Goal: Task Accomplishment & Management: Use online tool/utility

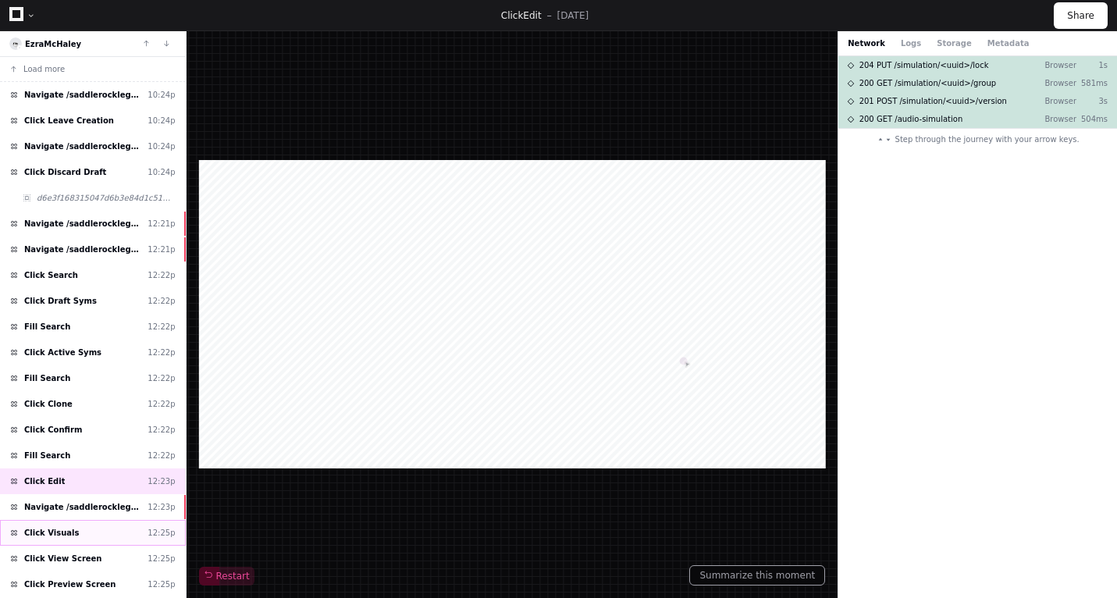
click at [112, 523] on div "Click Visuals 12:25p" at bounding box center [93, 533] width 186 height 26
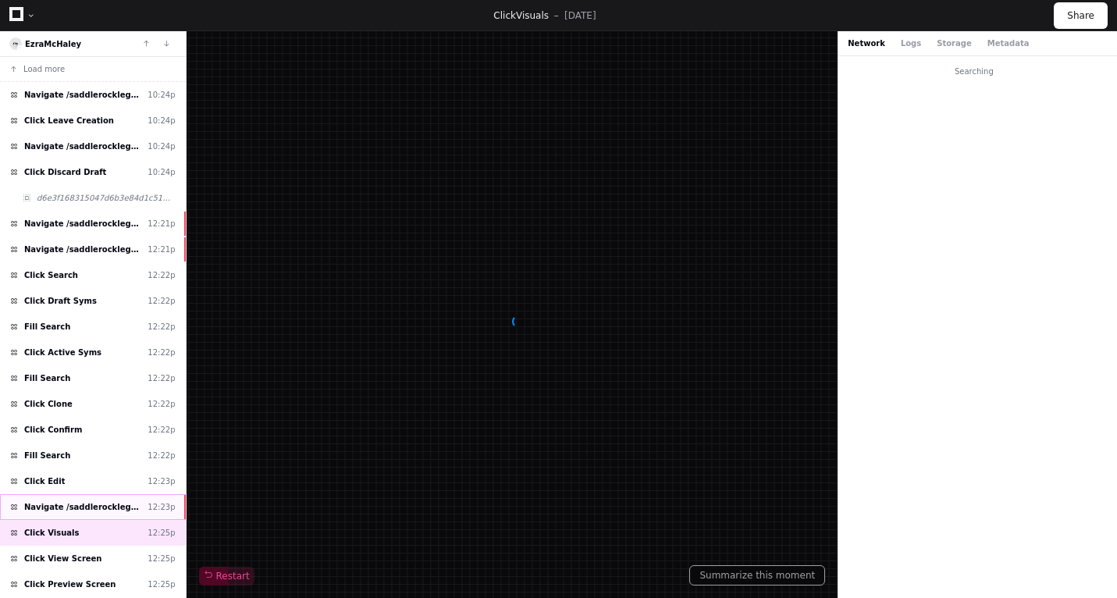
click at [123, 497] on div "Navigate /saddlerocklegal/audio-simulation/*/create-sym 12:23p" at bounding box center [93, 507] width 186 height 26
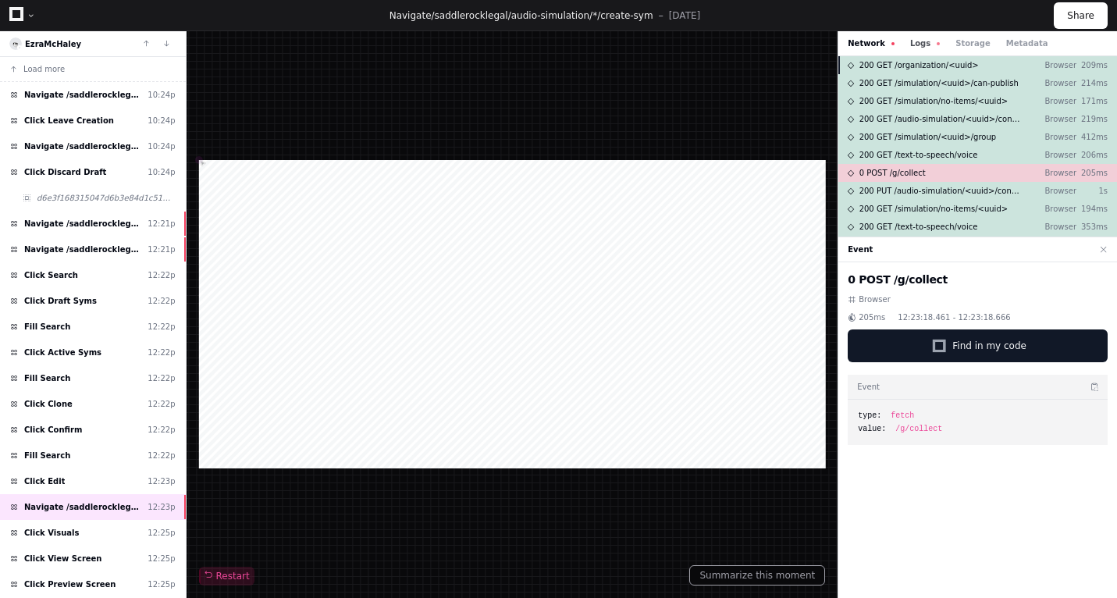
click at [920, 44] on button "Logs" at bounding box center [925, 43] width 30 height 12
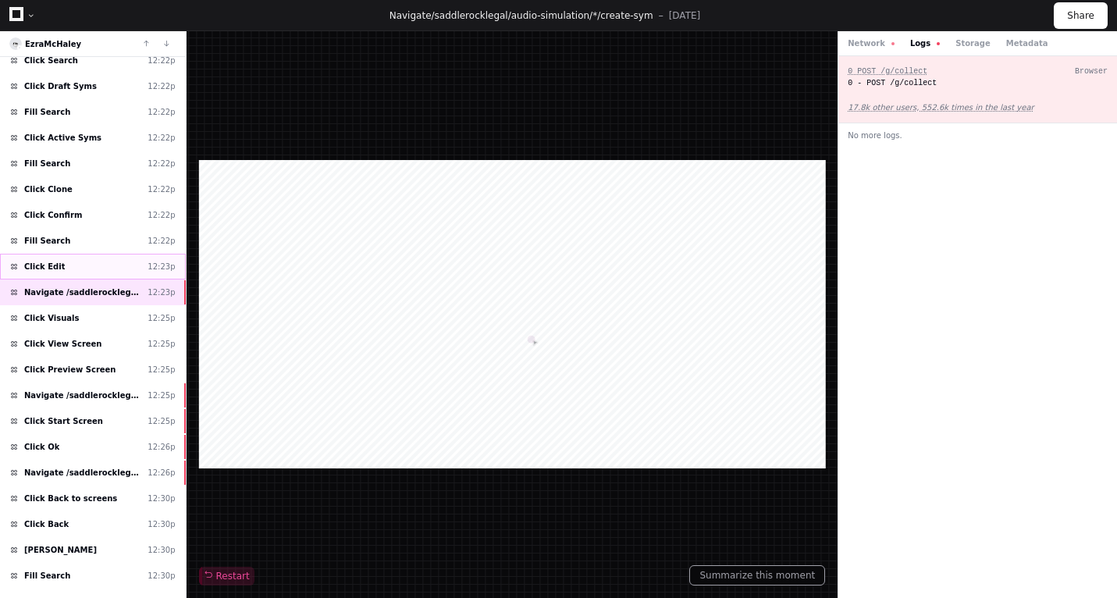
scroll to position [222, 0]
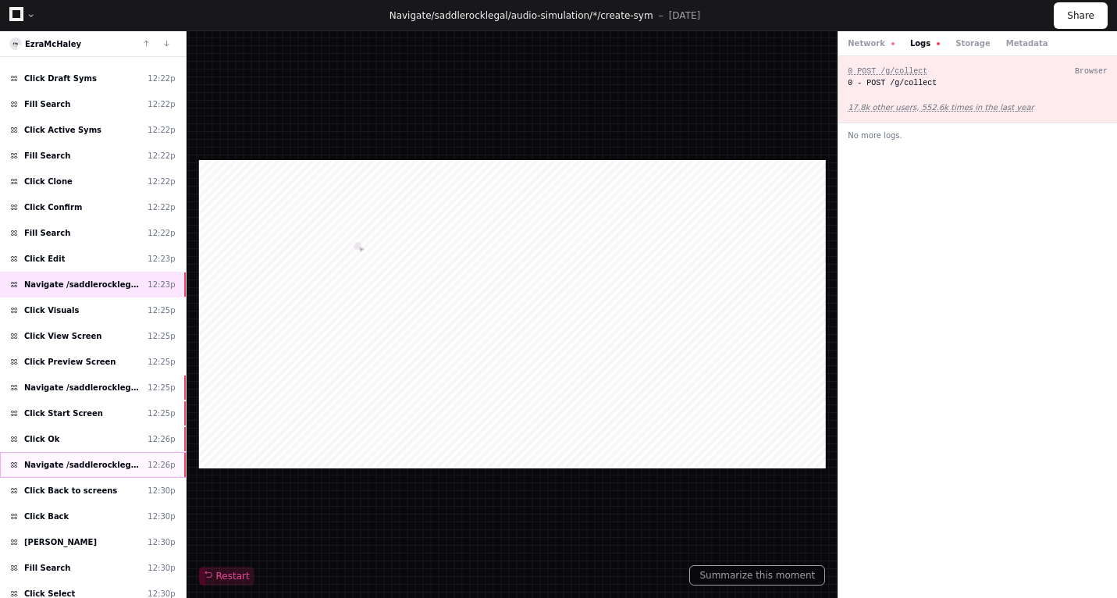
click at [108, 469] on span "Navigate /saddlerocklegal/audio-simulation/*/create-sym" at bounding box center [82, 465] width 117 height 12
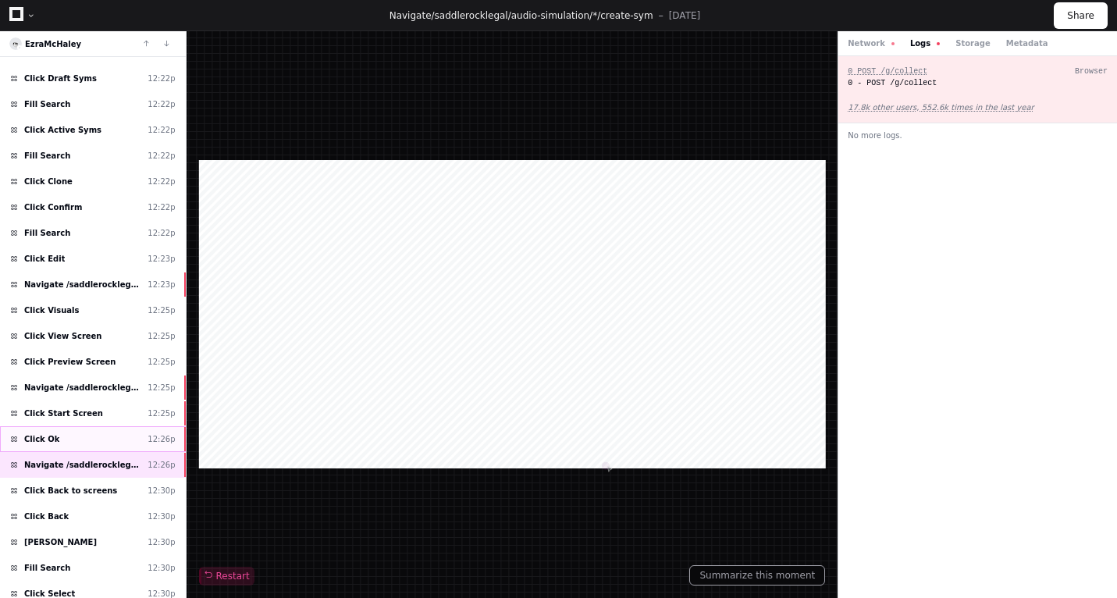
click at [107, 447] on div "Click Ok 12:26p" at bounding box center [93, 439] width 186 height 26
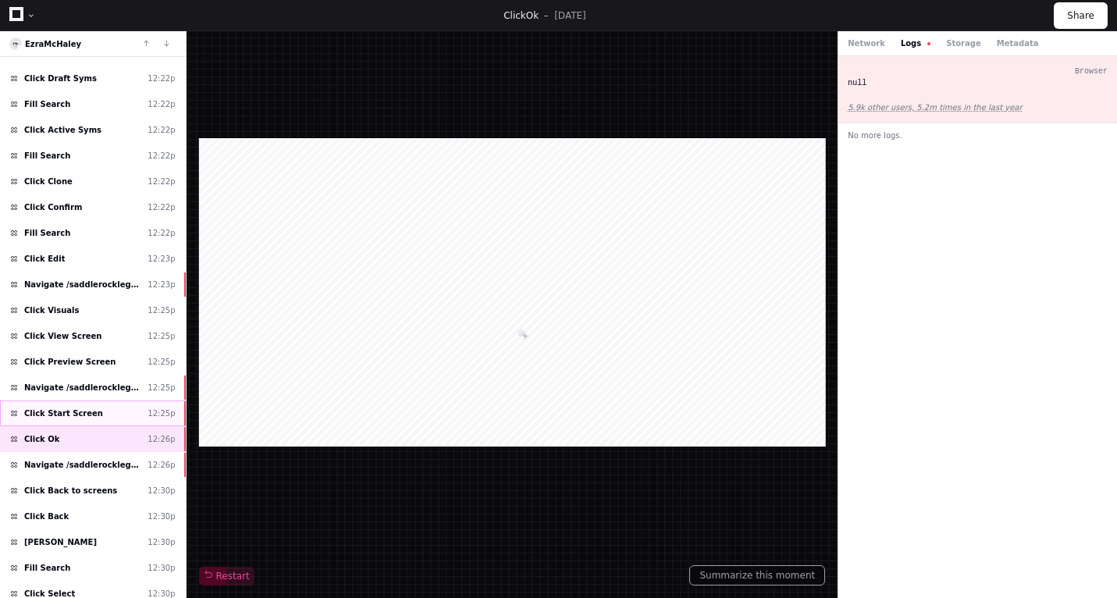
click at [94, 404] on div "Click Start Screen 12:25p" at bounding box center [93, 413] width 186 height 26
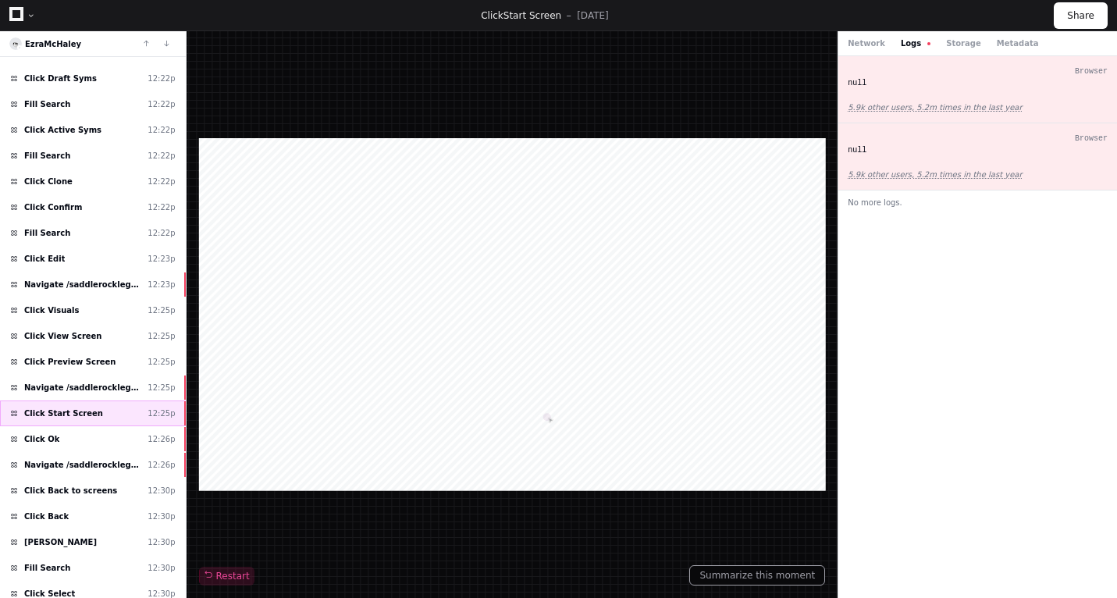
click at [88, 410] on span "Click Start Screen" at bounding box center [63, 414] width 79 height 12
click at [99, 385] on span "Navigate /saddlerocklegal/simulation/*/preview_practice" at bounding box center [82, 388] width 117 height 12
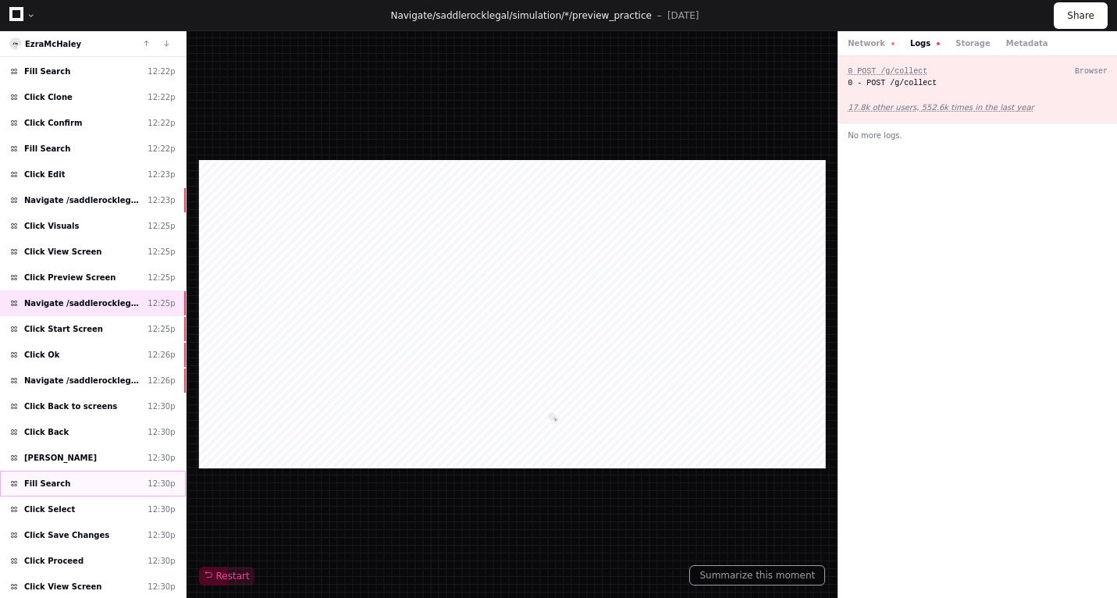
scroll to position [361, 0]
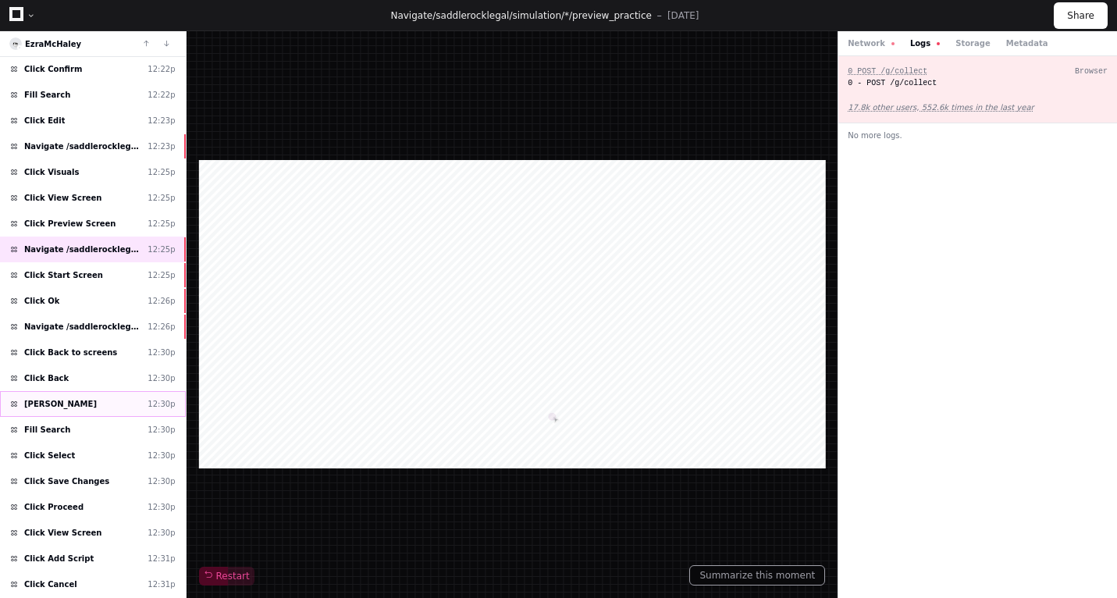
click at [92, 403] on div "[PERSON_NAME] 12:30p" at bounding box center [93, 404] width 186 height 26
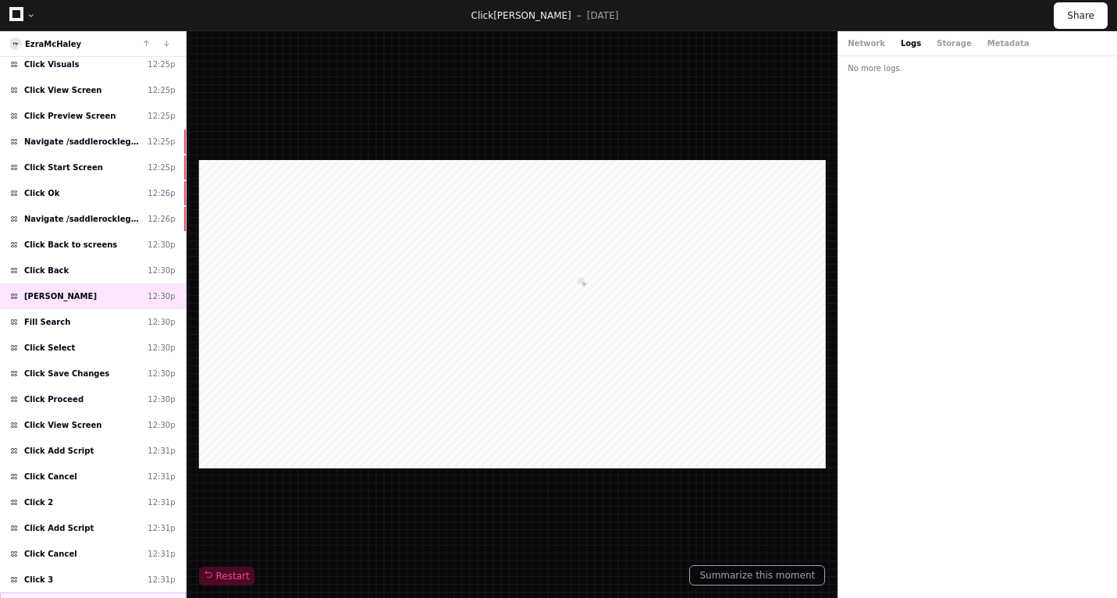
scroll to position [468, 0]
click at [116, 224] on span "Navigate /saddlerocklegal/audio-simulation/*/create-sym" at bounding box center [82, 220] width 117 height 12
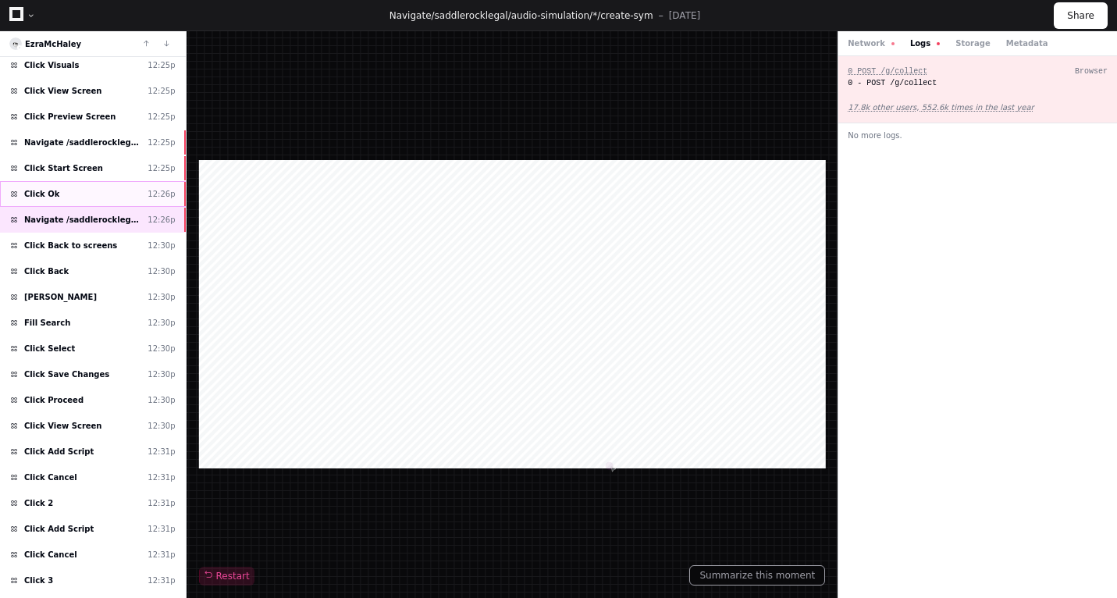
click at [114, 192] on div "Click Ok 12:26p" at bounding box center [93, 194] width 186 height 26
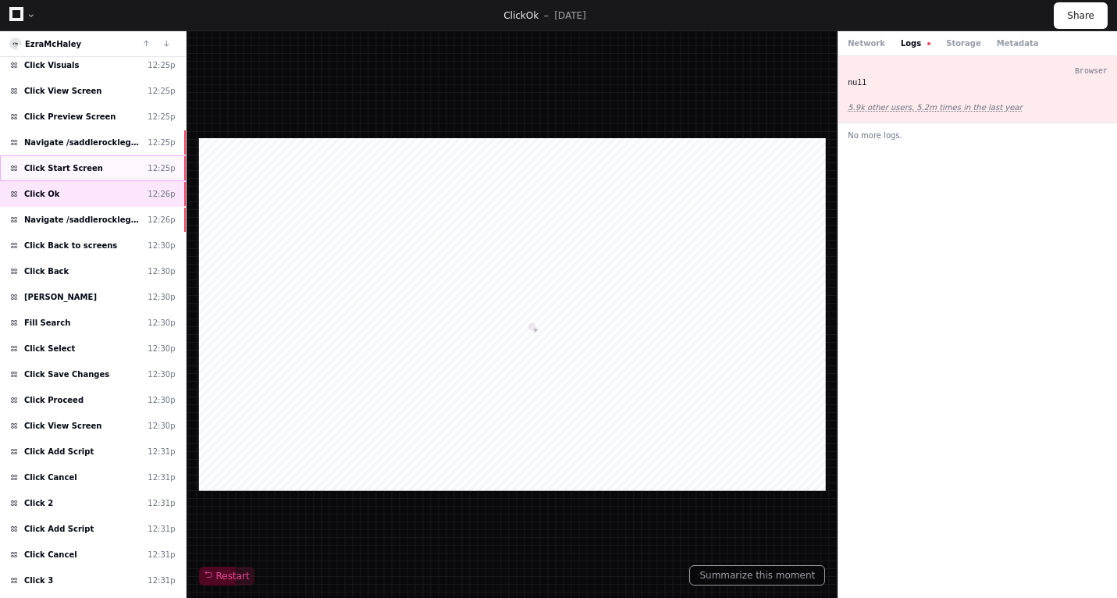
click at [116, 162] on div "Click Start Screen 12:25p" at bounding box center [93, 168] width 186 height 26
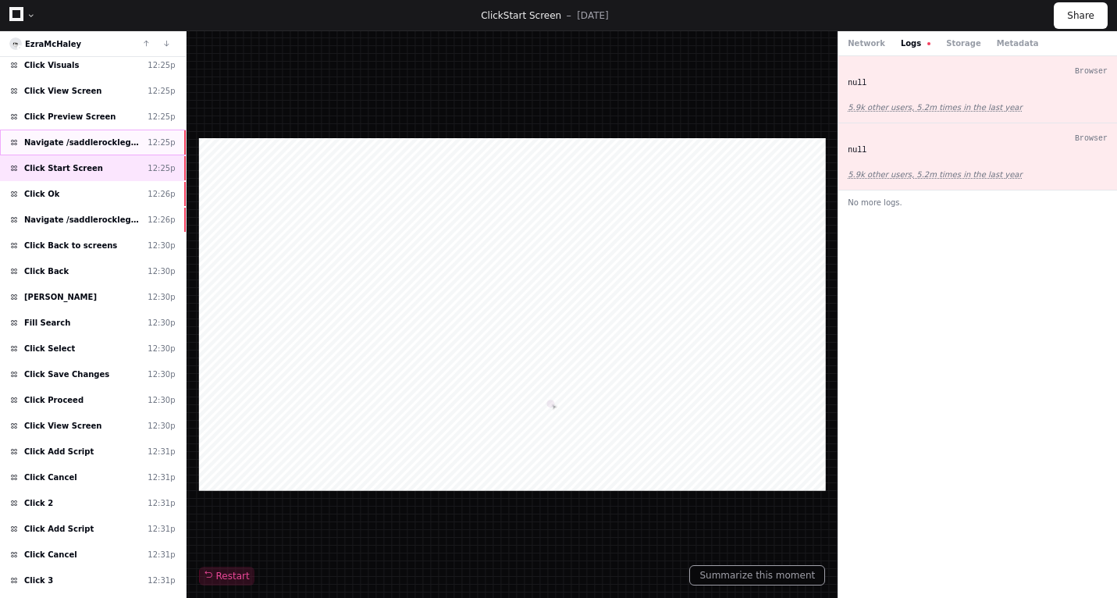
click at [98, 132] on div "Navigate /saddlerocklegal/simulation/*/preview_practice 12:25p" at bounding box center [93, 143] width 186 height 26
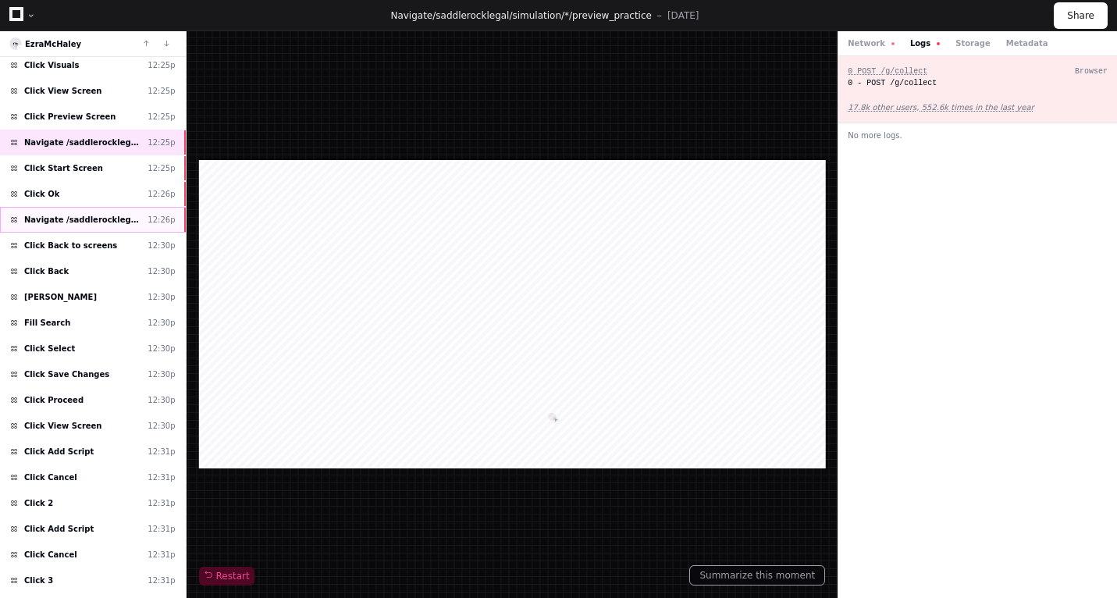
click at [91, 208] on div "Navigate /saddlerocklegal/audio-simulation/*/create-sym 12:26p" at bounding box center [93, 220] width 186 height 26
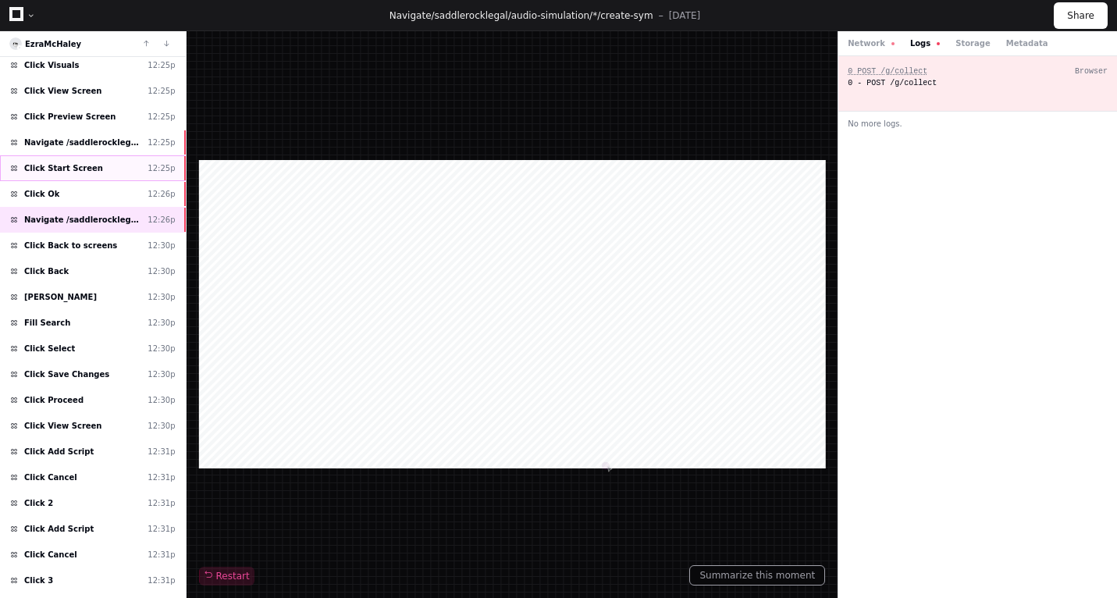
click at [100, 173] on div "Click Start Screen 12:25p" at bounding box center [93, 168] width 186 height 26
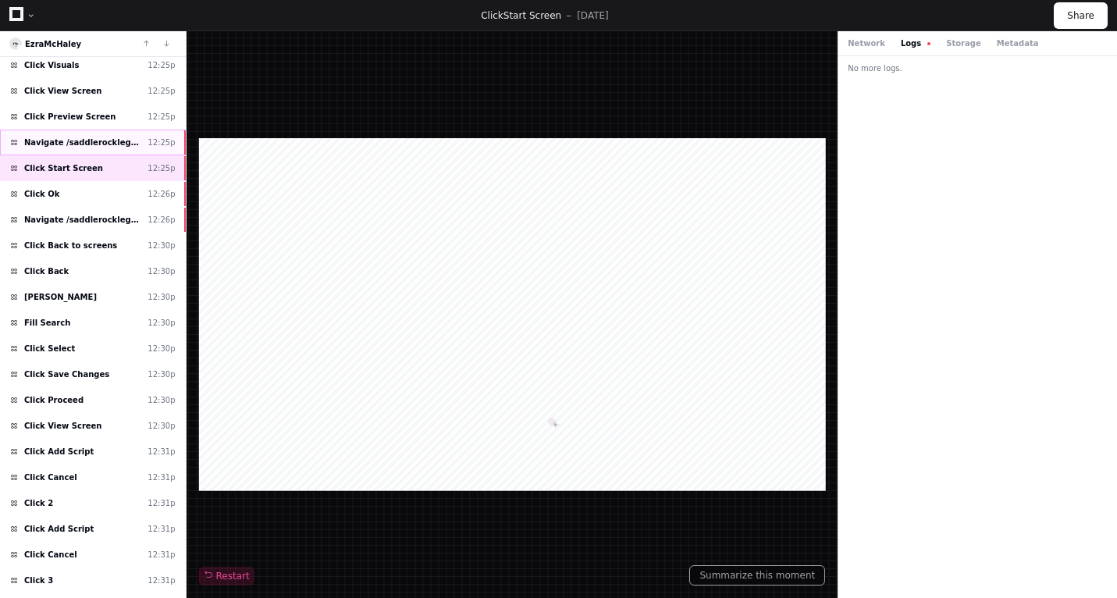
click at [100, 142] on span "Navigate /saddlerocklegal/simulation/*/preview_practice" at bounding box center [82, 143] width 117 height 12
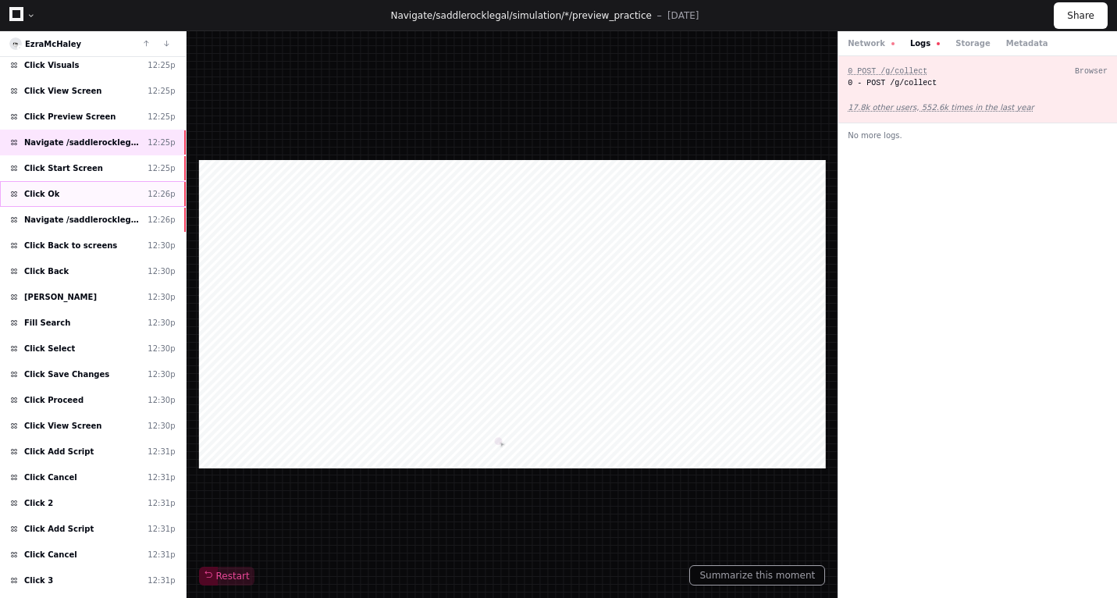
click at [103, 182] on div "Click Ok 12:26p" at bounding box center [93, 194] width 186 height 26
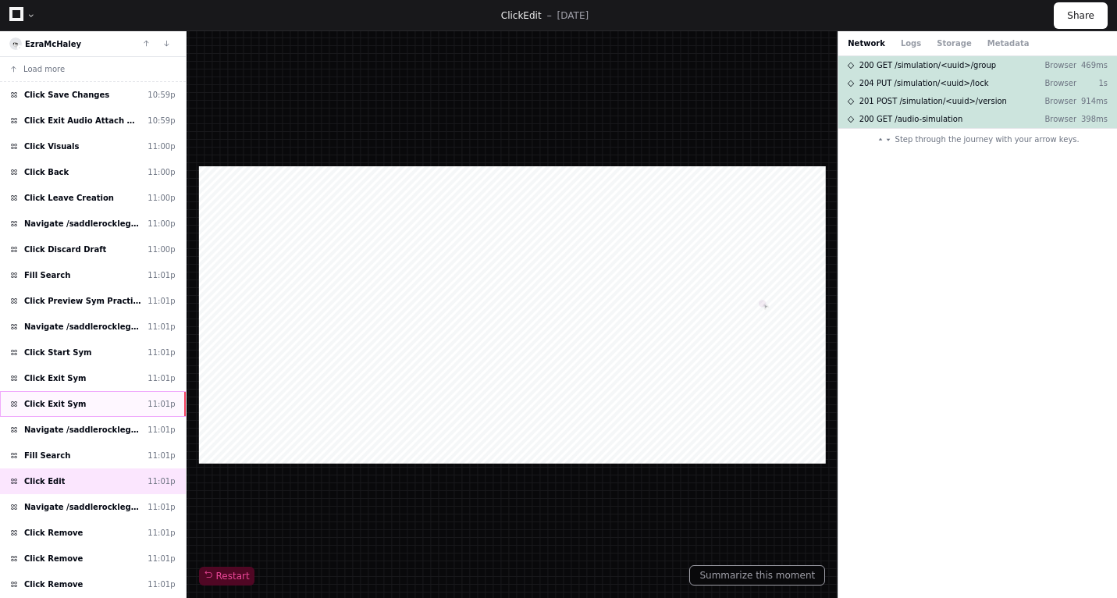
click at [92, 404] on div "Click Exit Sym 11:01p" at bounding box center [93, 404] width 186 height 26
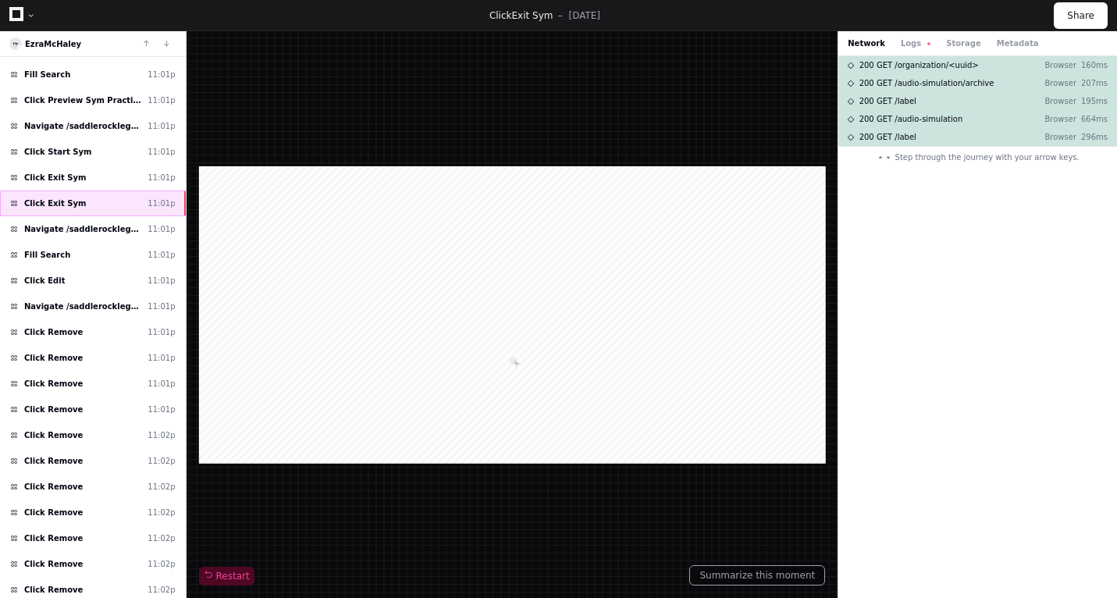
scroll to position [307, 0]
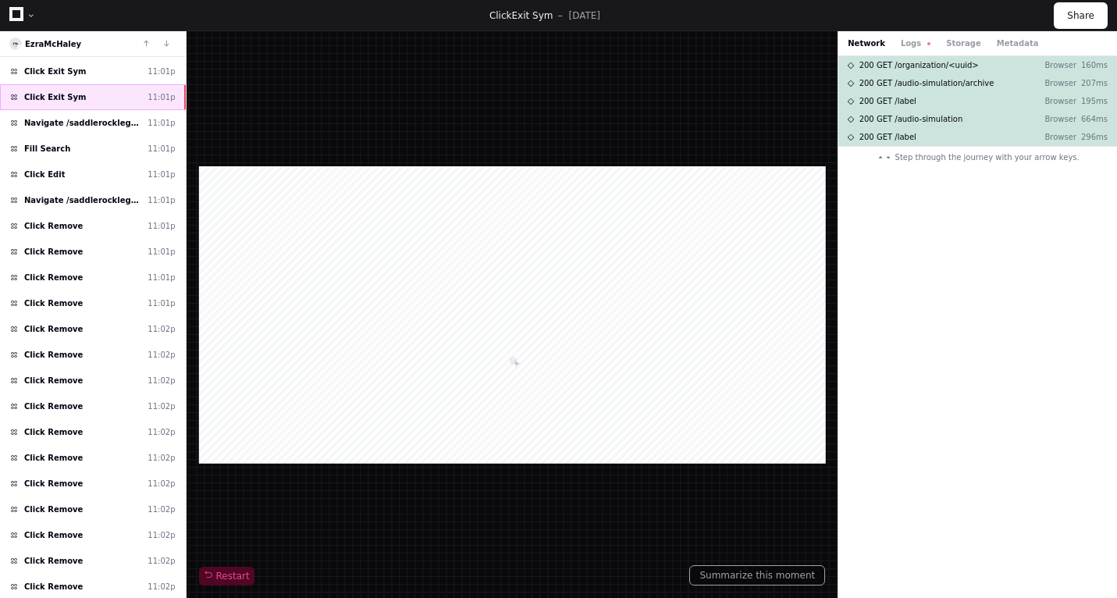
click at [92, 404] on div "Click Remove 11:02p" at bounding box center [93, 406] width 186 height 26
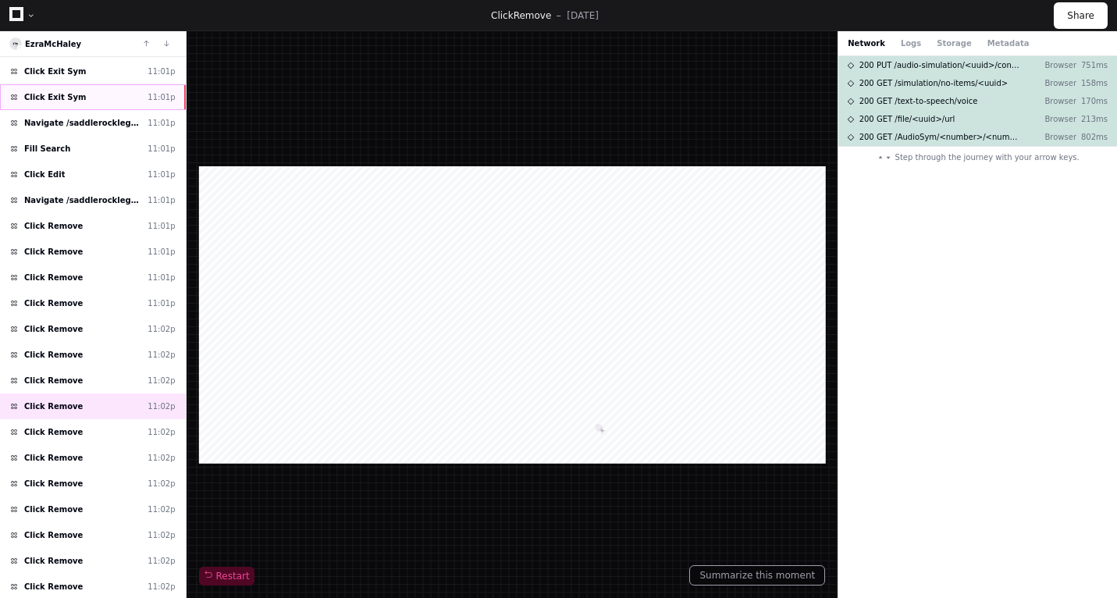
click at [119, 101] on div "Click Exit Sym 11:01p" at bounding box center [93, 97] width 186 height 26
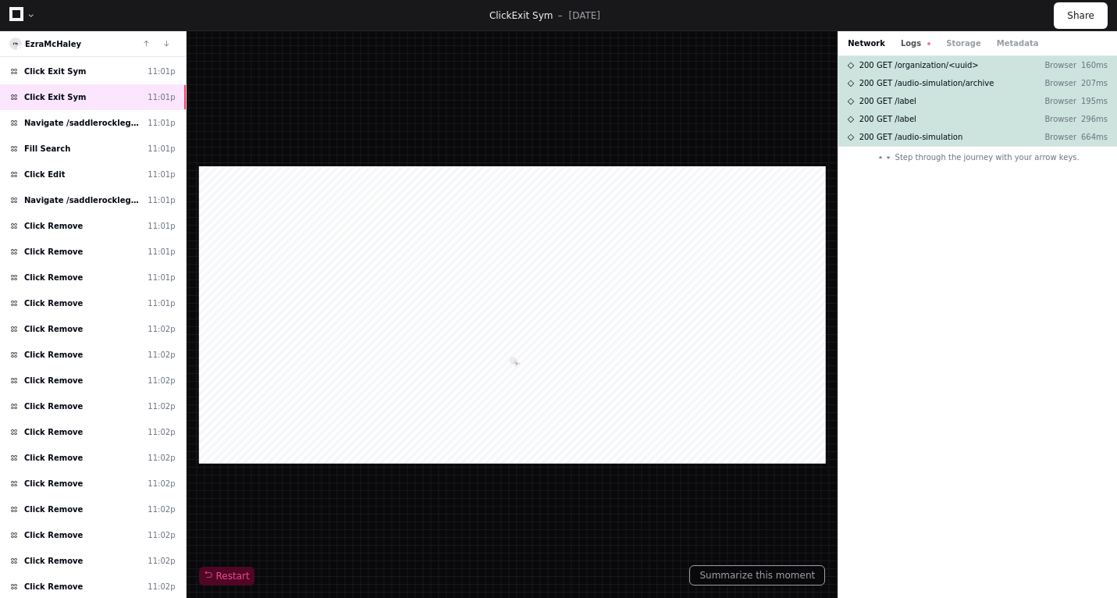
click at [911, 38] on button "Logs" at bounding box center [916, 43] width 30 height 12
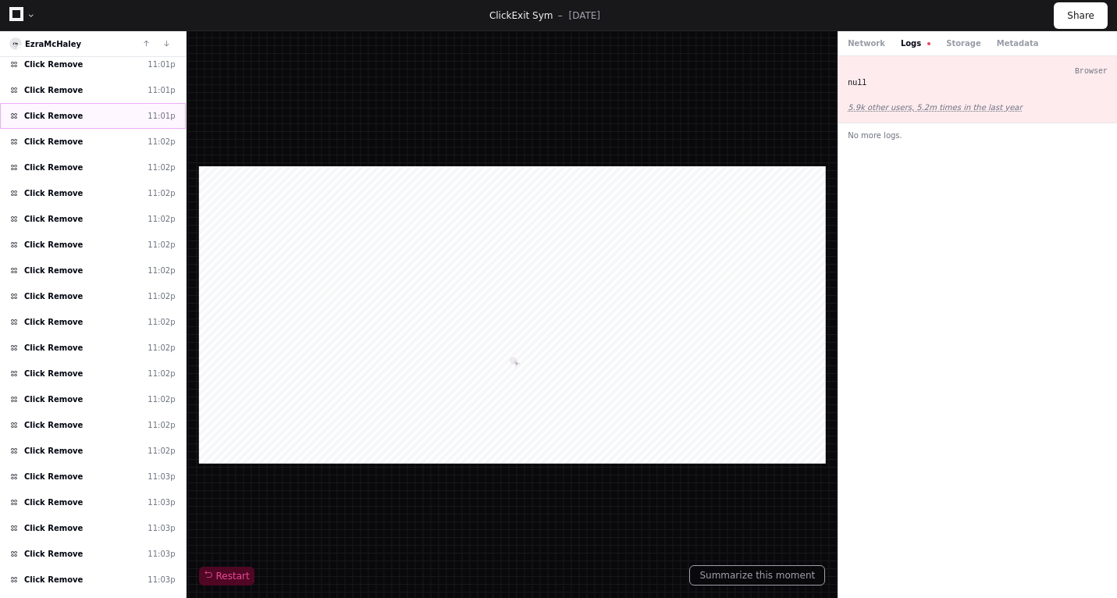
scroll to position [693, 0]
